Goal: Find specific page/section: Find specific page/section

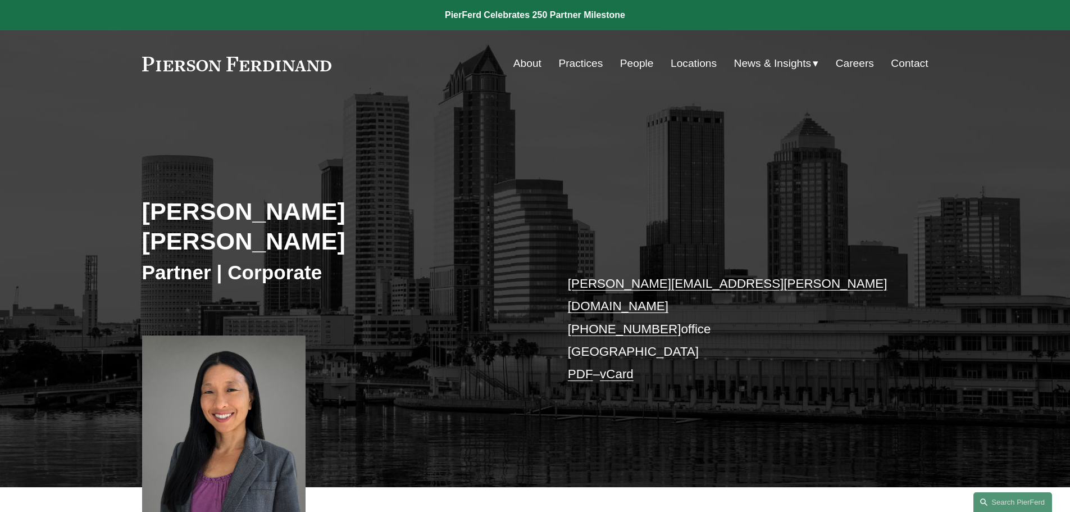
click at [630, 60] on link "People" at bounding box center [637, 63] width 34 height 21
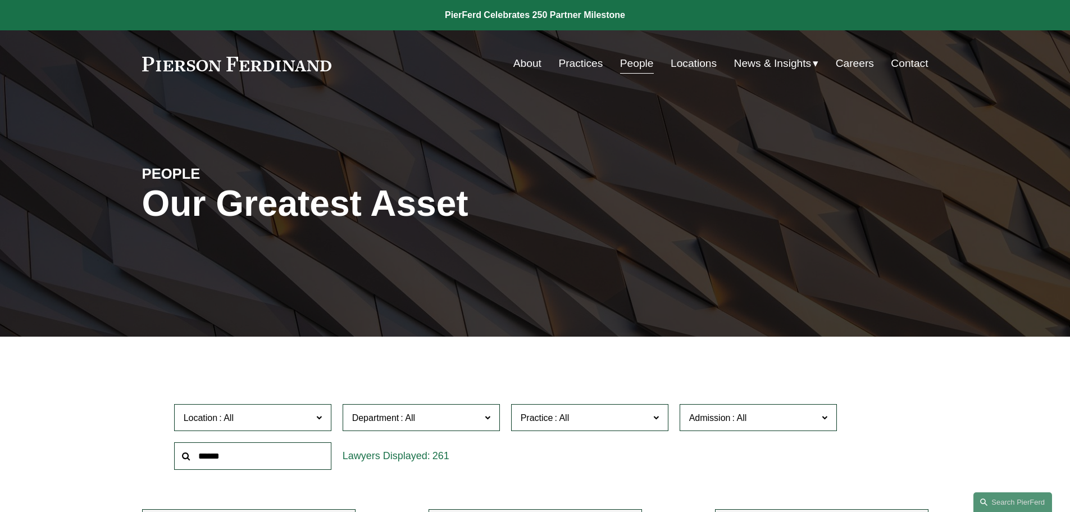
scroll to position [281, 0]
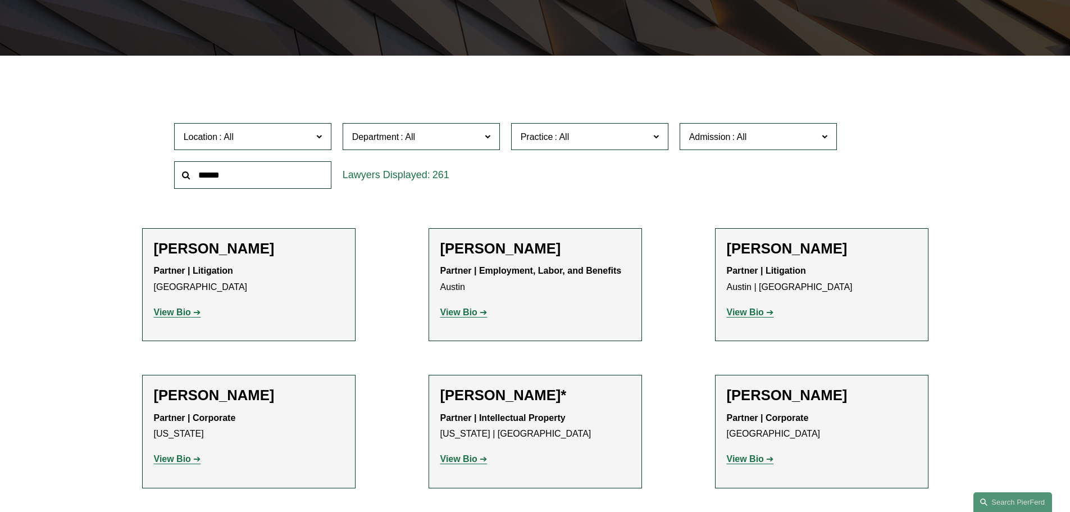
click at [293, 133] on span "Location" at bounding box center [248, 136] width 129 height 15
click at [0, 0] on link "Tampa" at bounding box center [0, 0] width 0 height 0
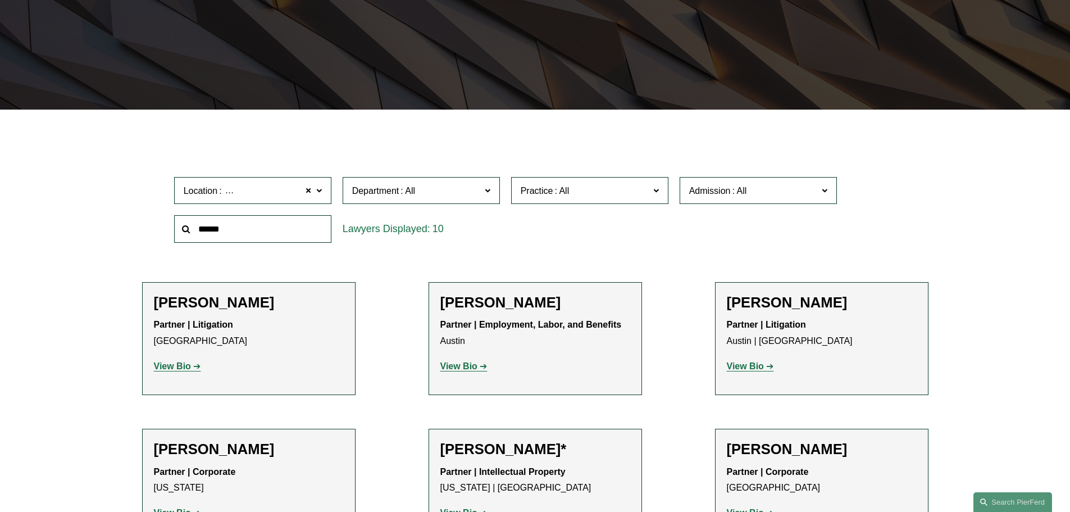
scroll to position [225, 0]
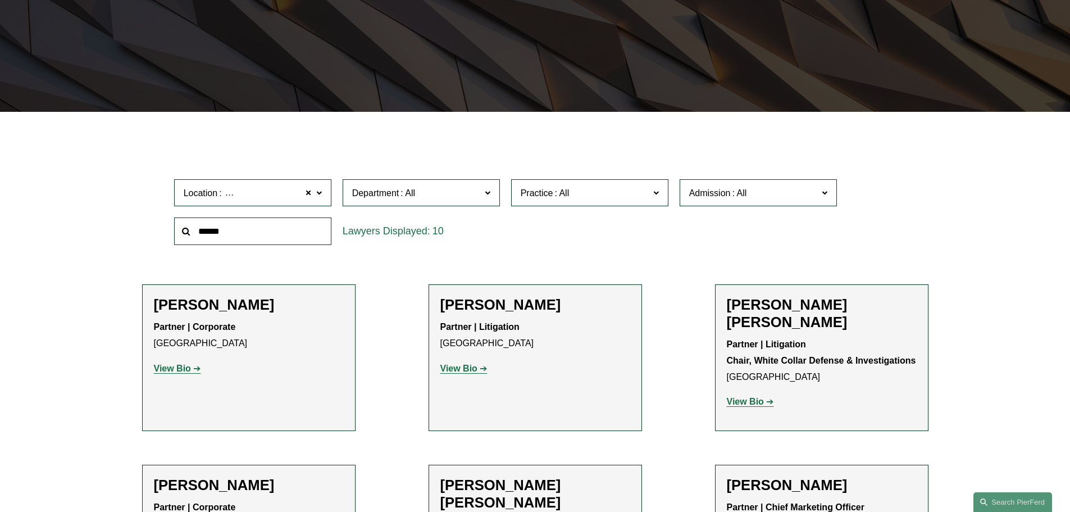
click at [245, 305] on h2 "[PERSON_NAME]" at bounding box center [249, 304] width 190 height 17
click at [184, 365] on strong "View Bio" at bounding box center [172, 369] width 37 height 10
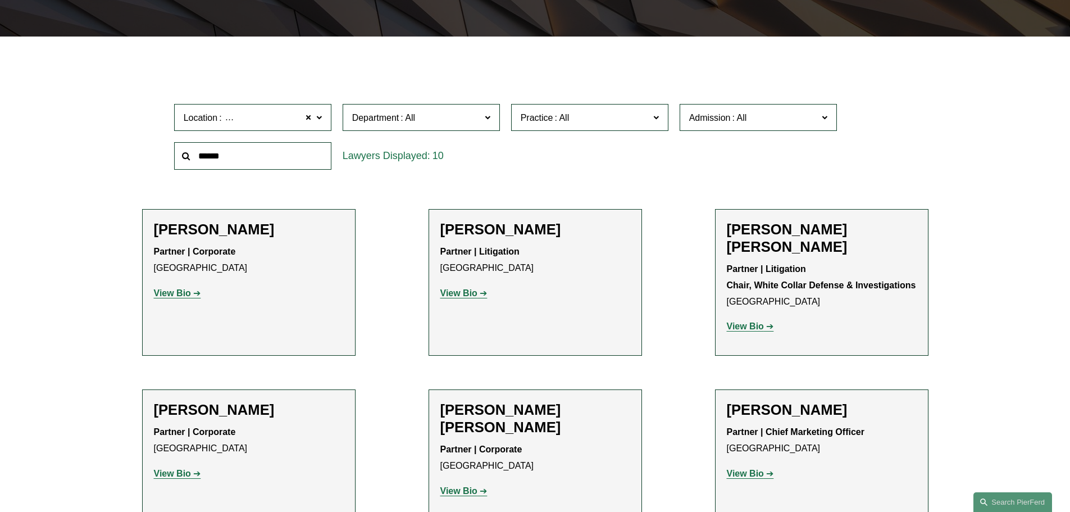
scroll to position [450, 0]
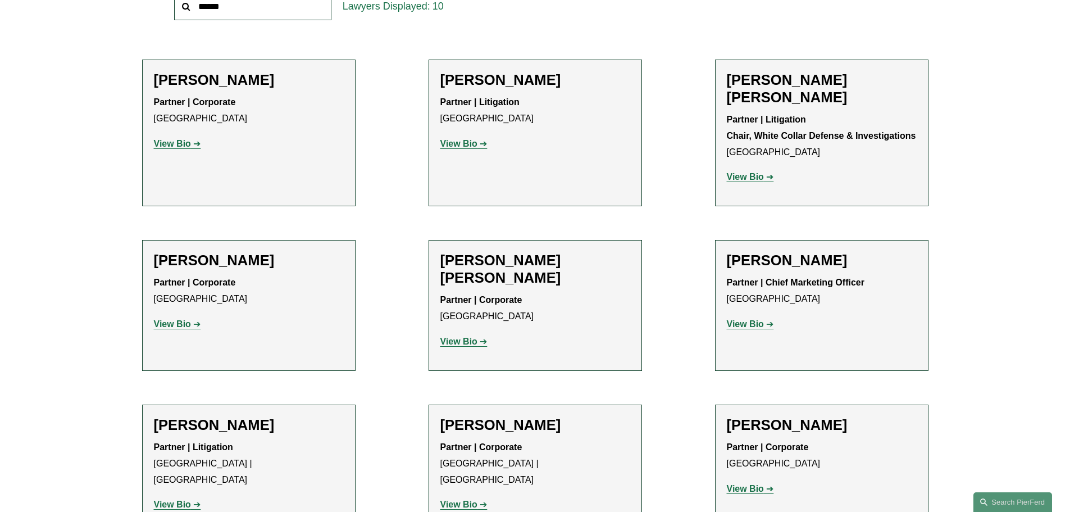
click at [317, 240] on li "Lauren Parsons Langham Partner | Corporate Tampa View Bio Location: Tampa; Depa…" at bounding box center [249, 305] width 214 height 131
click at [170, 319] on strong "View Bio" at bounding box center [172, 324] width 37 height 10
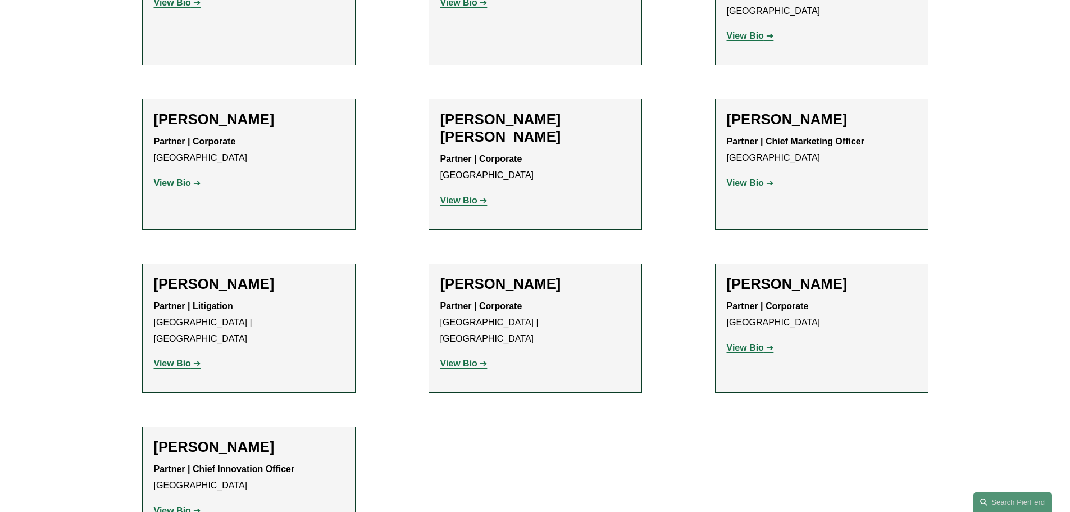
scroll to position [618, 0]
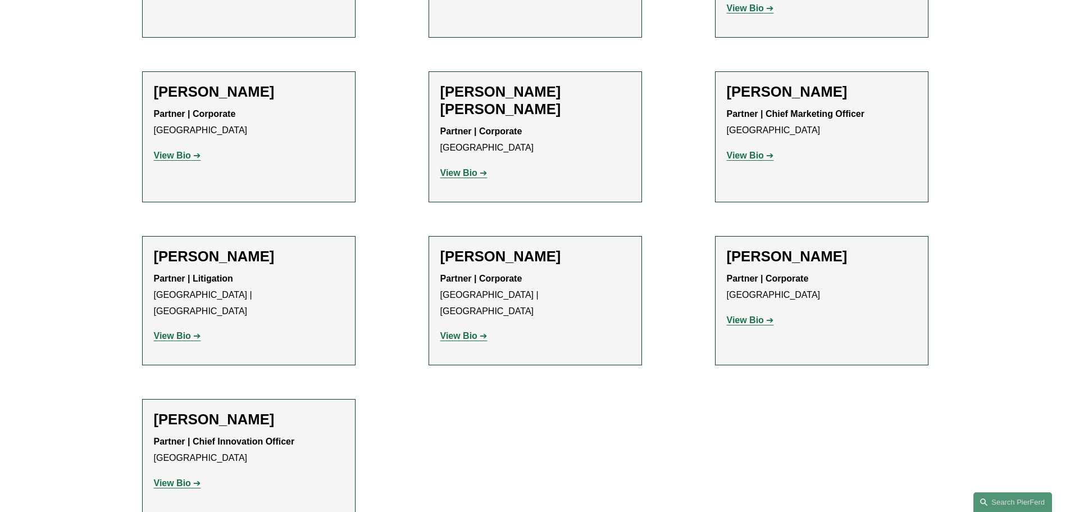
click at [742, 315] on strong "View Bio" at bounding box center [745, 320] width 37 height 10
click at [472, 331] on strong "View Bio" at bounding box center [459, 336] width 37 height 10
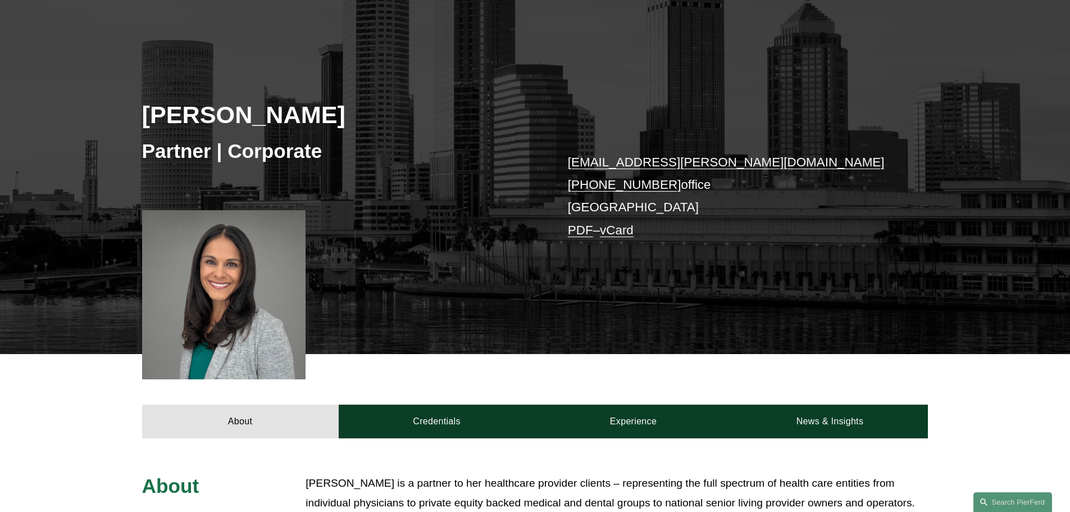
scroll to position [337, 0]
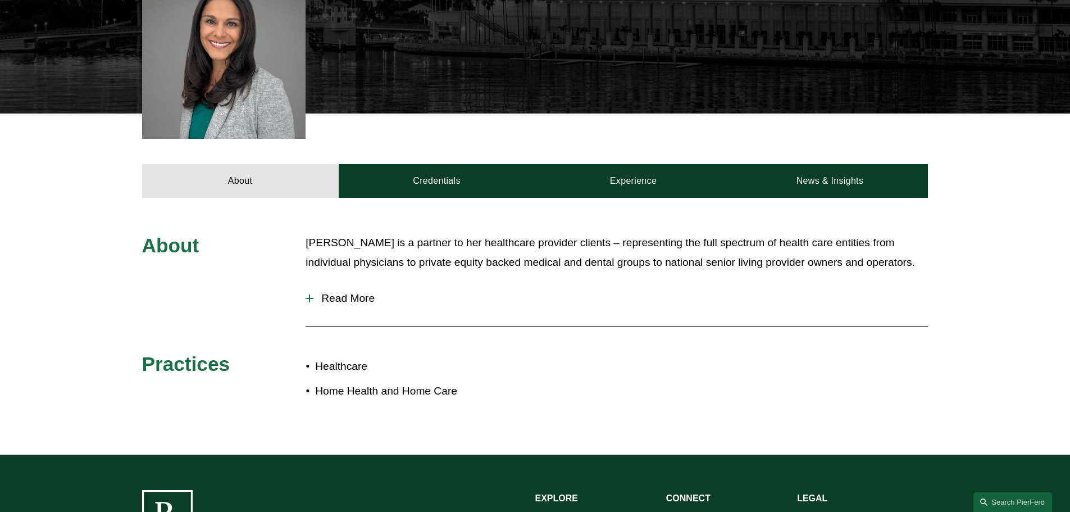
click at [361, 303] on span "Read More" at bounding box center [621, 298] width 615 height 12
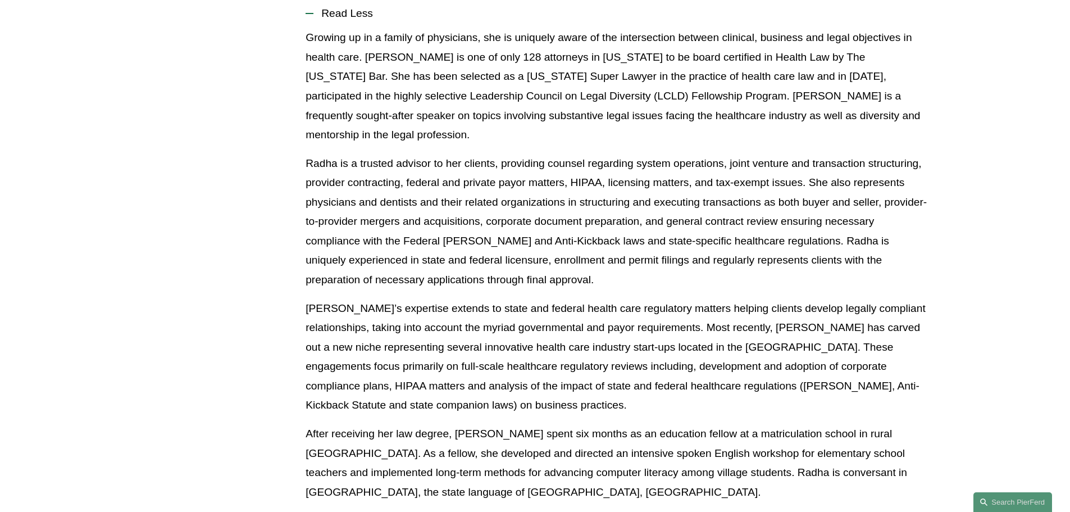
scroll to position [731, 0]
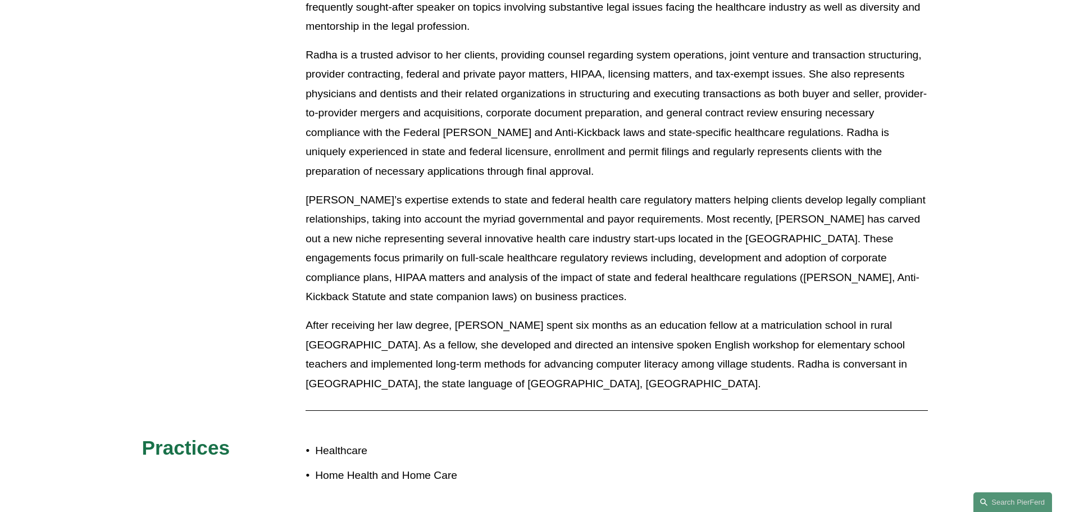
click at [528, 405] on div at bounding box center [617, 410] width 623 height 11
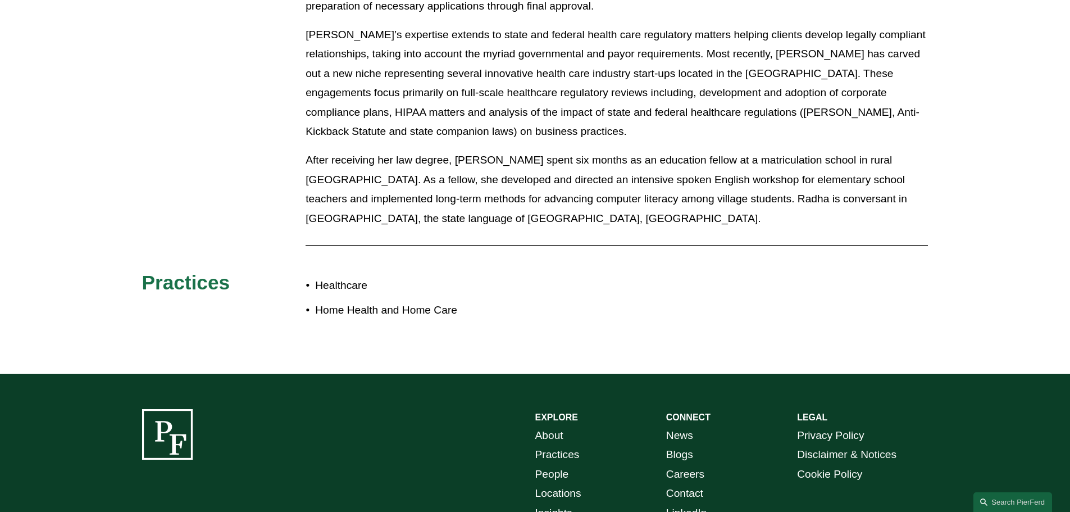
scroll to position [996, 0]
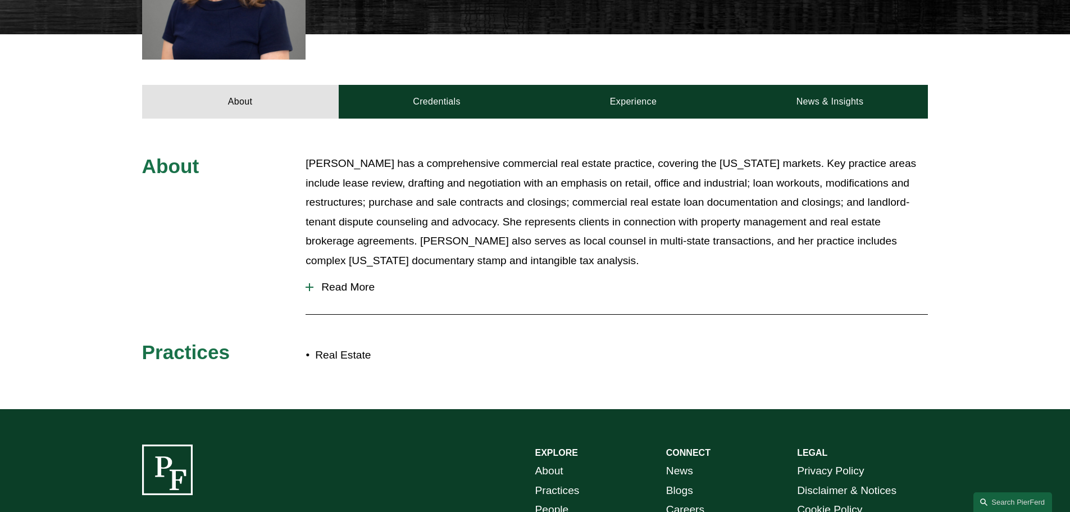
scroll to position [174, 0]
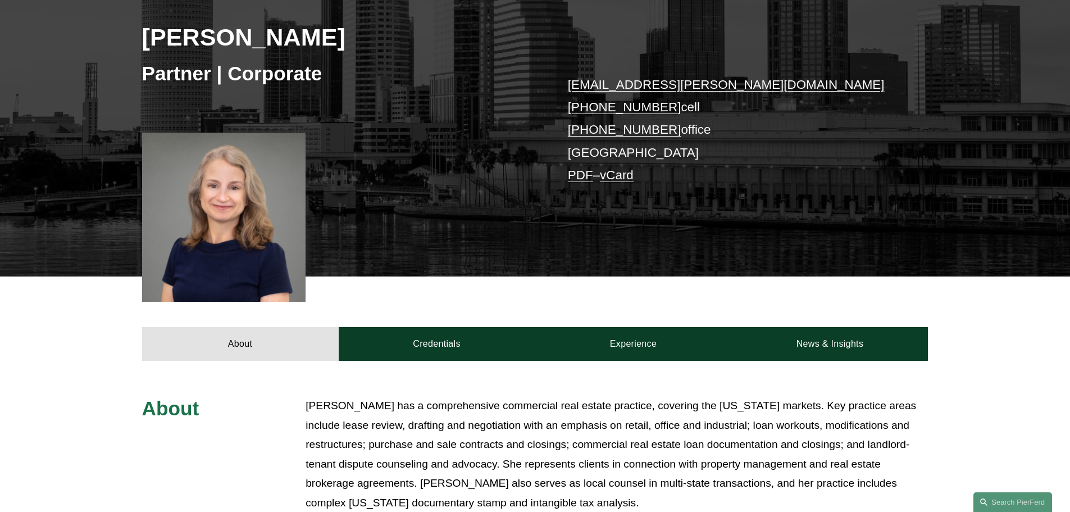
drag, startPoint x: 617, startPoint y: 76, endPoint x: 550, endPoint y: 311, distance: 244.4
click at [548, 314] on div "About Credentials Experience News & Insights" at bounding box center [535, 318] width 1070 height 84
click at [476, 489] on p "Lauren Parsons Langham has a comprehensive commercial real estate practice, cov…" at bounding box center [617, 454] width 623 height 116
click at [517, 511] on p "Lauren Parsons Langham has a comprehensive commercial real estate practice, cov…" at bounding box center [617, 454] width 623 height 116
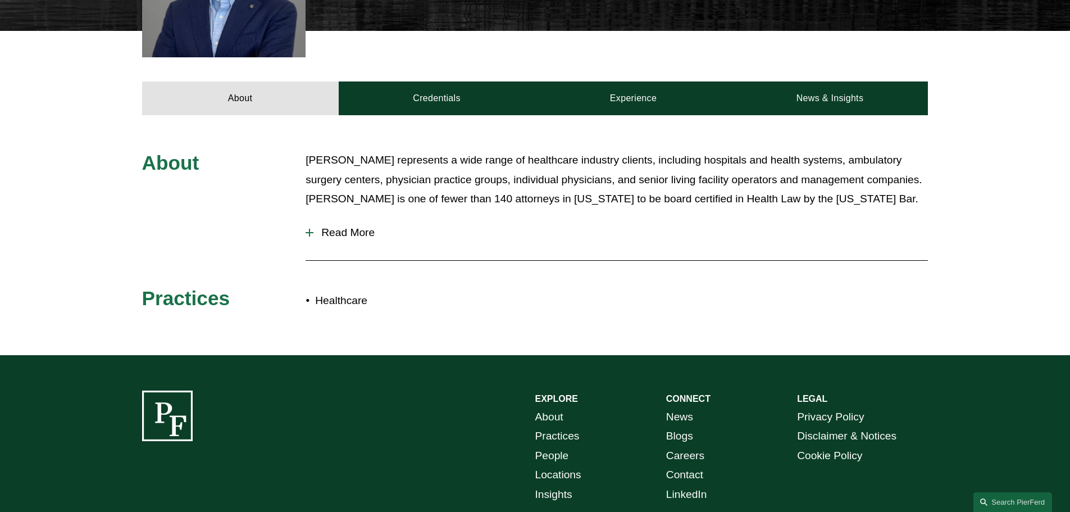
scroll to position [281, 0]
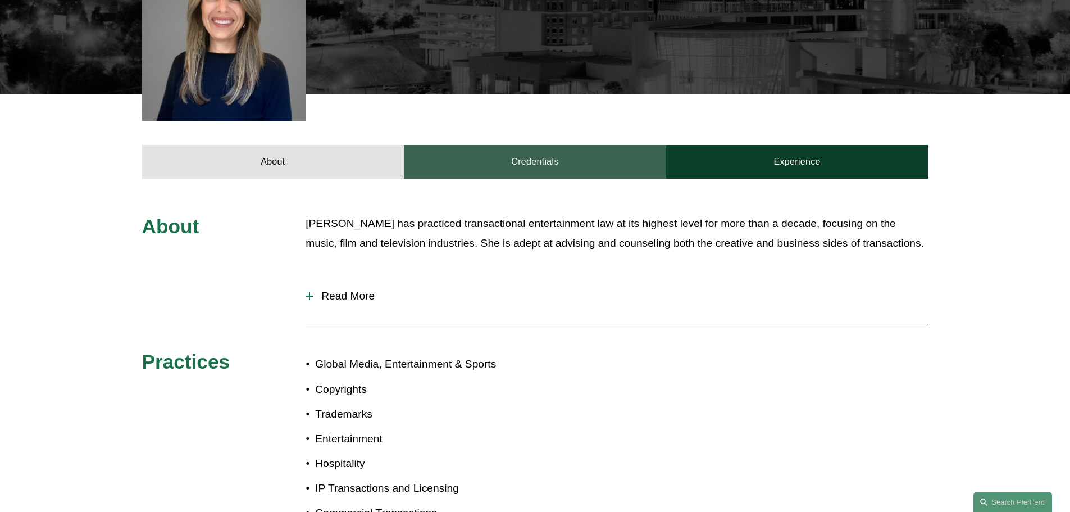
scroll to position [225, 0]
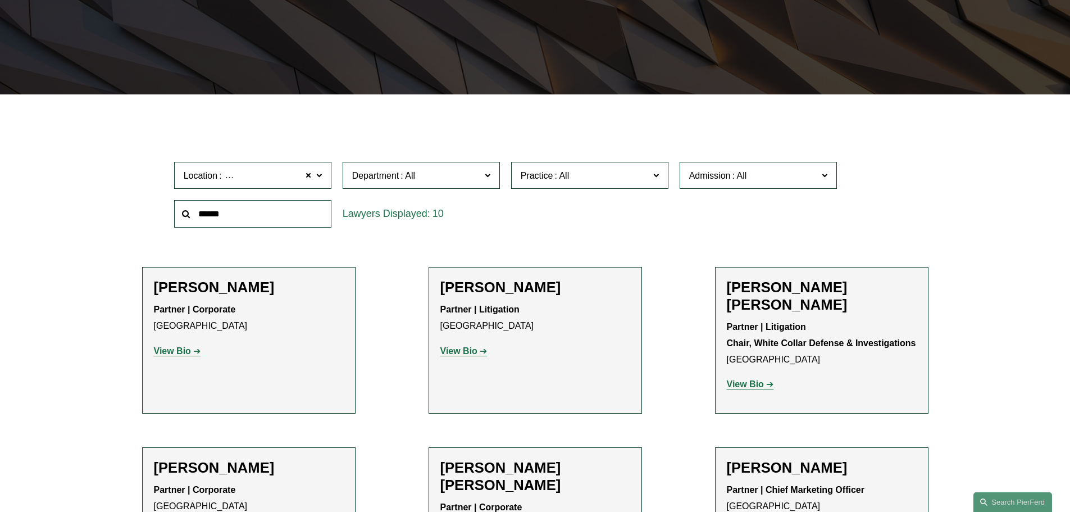
scroll to position [239, 0]
